Goal: Task Accomplishment & Management: Manage account settings

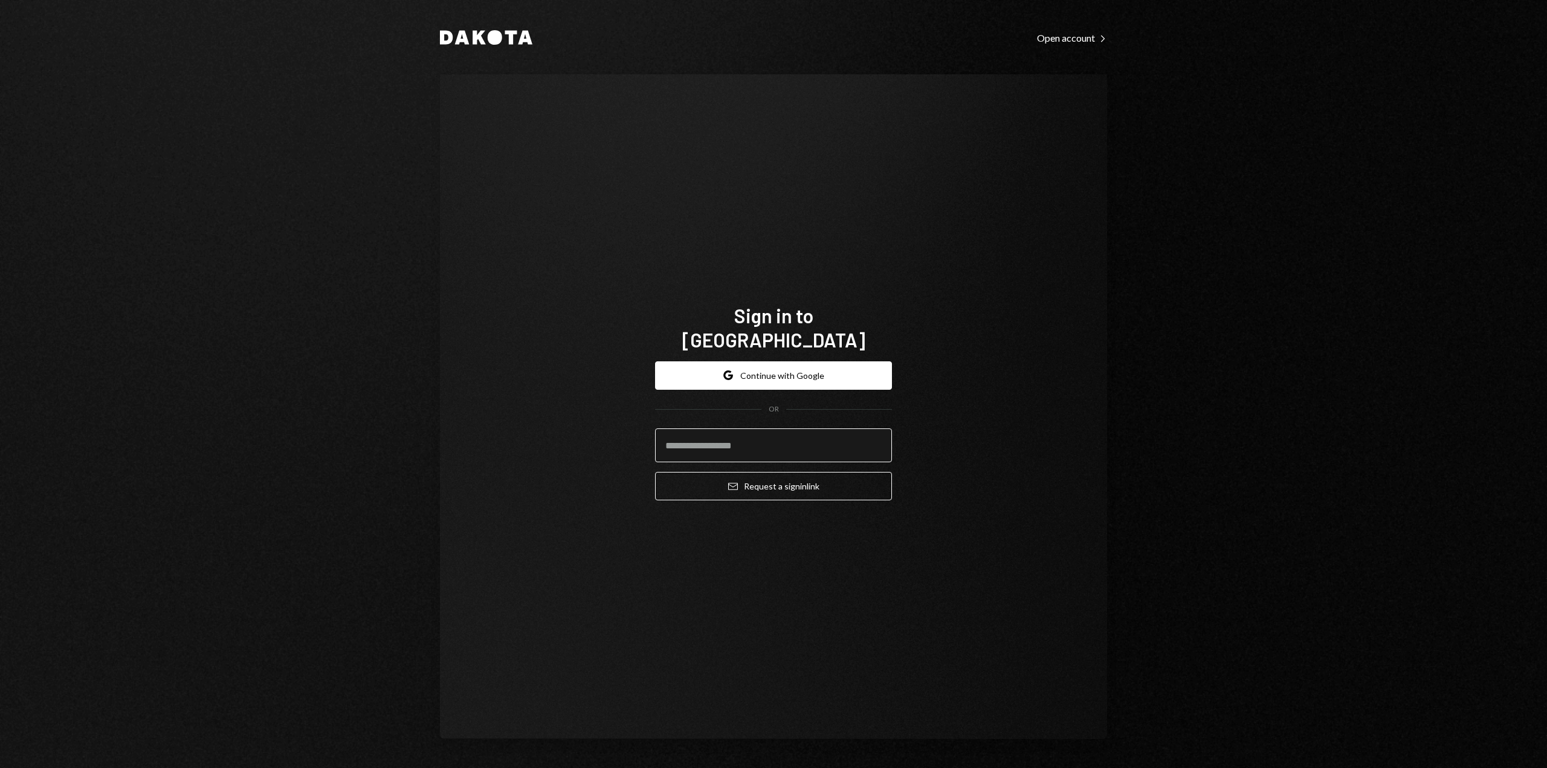
click at [786, 441] on input "email" at bounding box center [773, 446] width 237 height 34
click at [0, 768] on com-1password-button at bounding box center [0, 768] width 0 height 0
click at [750, 436] on input "email" at bounding box center [773, 446] width 237 height 34
type input "*"
type input "**********"
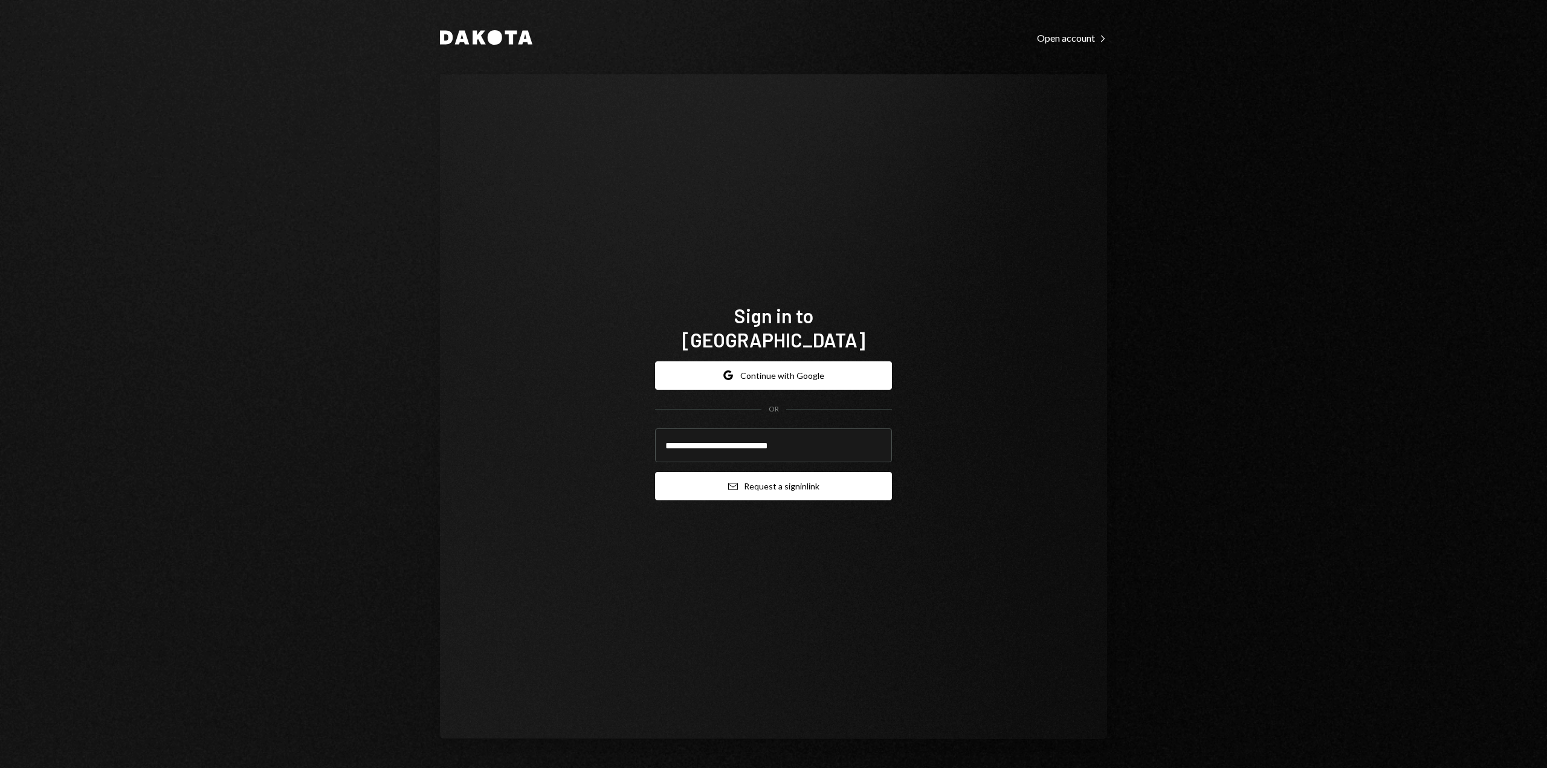
click at [789, 472] on button "Email Request a sign in link" at bounding box center [773, 486] width 237 height 28
